Goal: Task Accomplishment & Management: Use online tool/utility

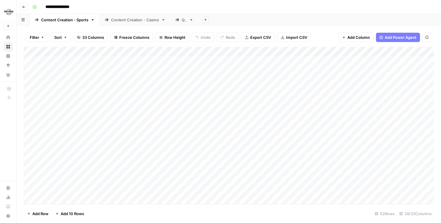
click at [173, 18] on link "QA" at bounding box center [184, 20] width 28 height 12
click at [231, 62] on div "Add Column" at bounding box center [229, 71] width 410 height 49
click at [232, 80] on div "Add Column" at bounding box center [229, 71] width 410 height 49
click at [305, 59] on div "Add Column" at bounding box center [229, 71] width 410 height 49
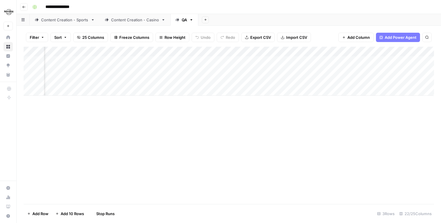
click at [308, 80] on div "Add Column" at bounding box center [229, 71] width 410 height 49
click at [284, 61] on div "Add Column" at bounding box center [229, 71] width 410 height 49
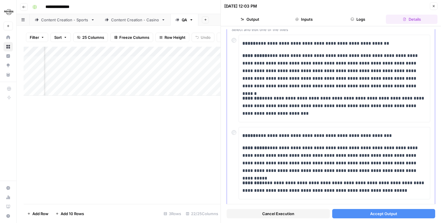
scroll to position [42, 0]
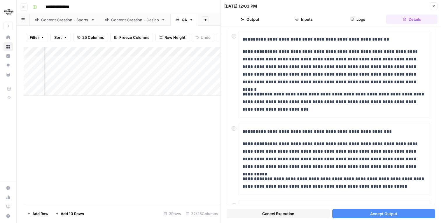
click at [384, 214] on span "Accept Output" at bounding box center [383, 214] width 27 height 6
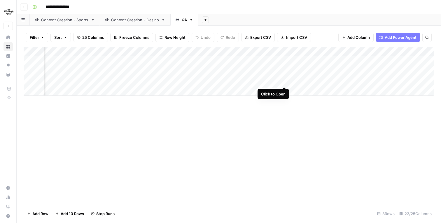
click at [283, 80] on div "Add Column" at bounding box center [229, 71] width 410 height 49
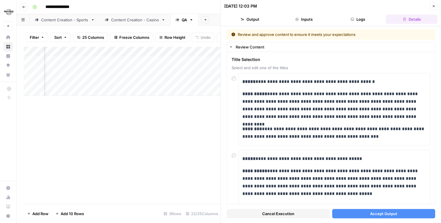
click at [379, 212] on span "Accept Output" at bounding box center [383, 214] width 27 height 6
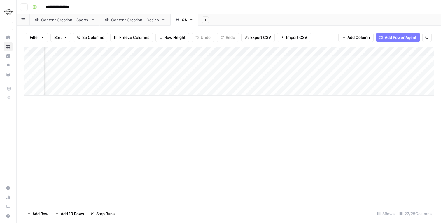
scroll to position [0, 372]
